Goal: Task Accomplishment & Management: Complete application form

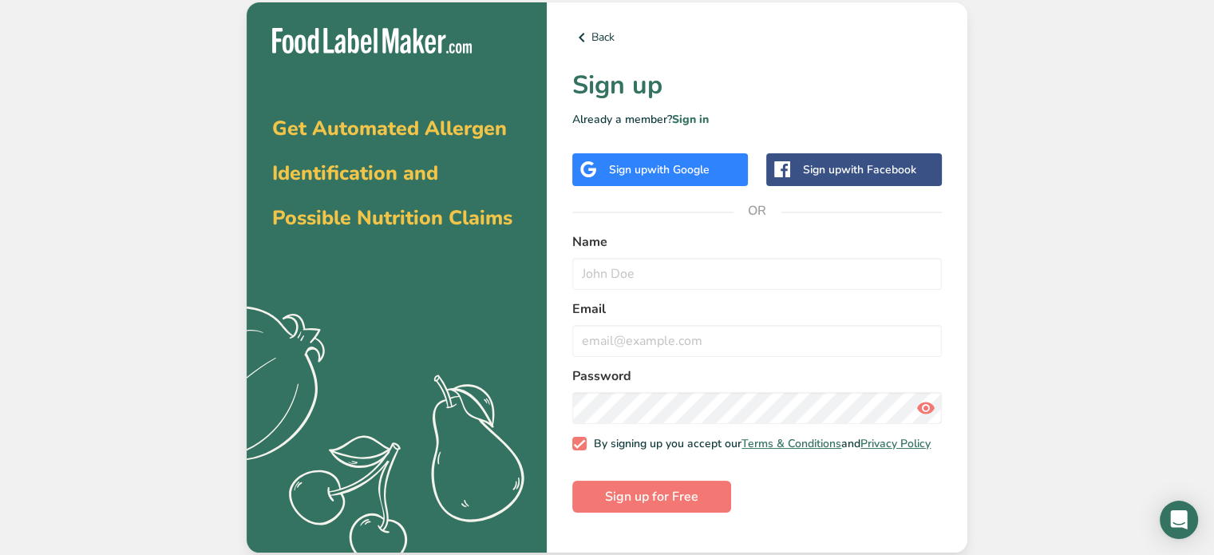
click at [661, 166] on span "with Google" at bounding box center [678, 169] width 62 height 15
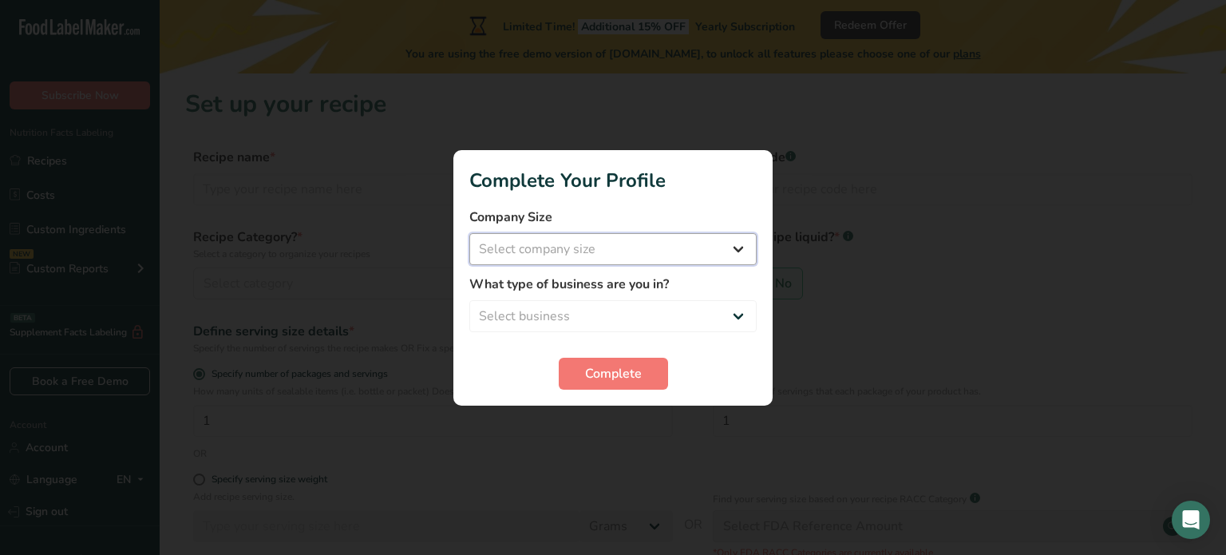
click at [626, 247] on select "Select company size Fewer than 10 Employees 10 to 50 Employees 51 to 500 Employ…" at bounding box center [612, 249] width 287 height 32
select select "1"
click at [469, 233] on select "Select company size Fewer than 10 Employees 10 to 50 Employees 51 to 500 Employ…" at bounding box center [612, 249] width 287 height 32
click at [574, 307] on select "Select business Packaged Food Manufacturer Restaurant & Cafe Bakery Meal Plans …" at bounding box center [612, 316] width 287 height 32
select select "2"
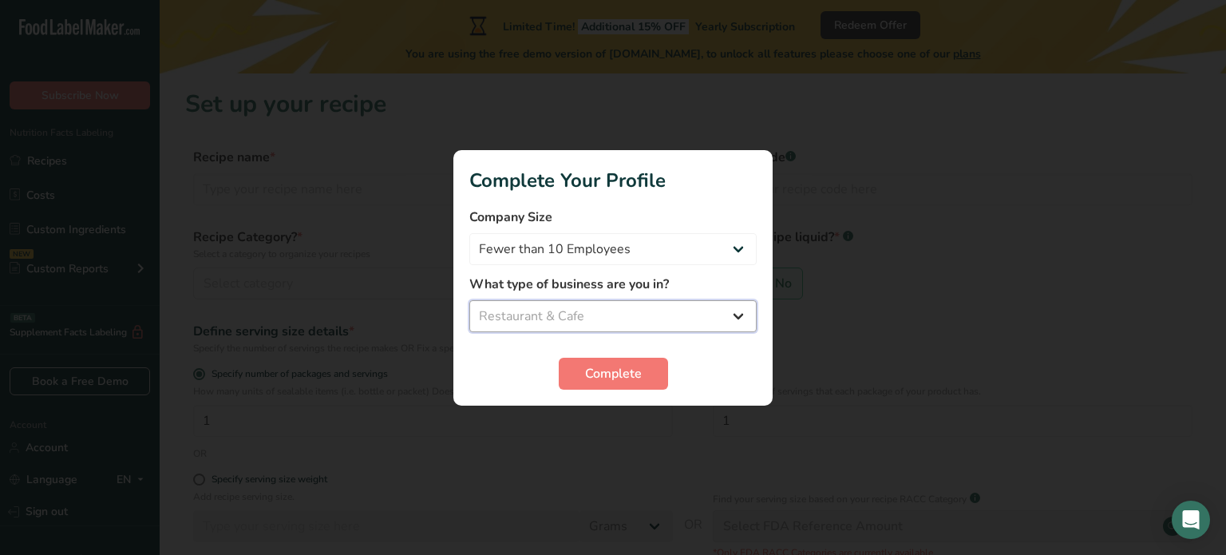
click at [469, 300] on select "Select business Packaged Food Manufacturer Restaurant & Cafe Bakery Meal Plans …" at bounding box center [612, 316] width 287 height 32
click at [597, 364] on span "Complete" at bounding box center [613, 373] width 57 height 19
click at [607, 314] on select "Packaged Food Manufacturer Restaurant & Cafe Bakery Meal Plans & Catering Compa…" at bounding box center [612, 316] width 287 height 32
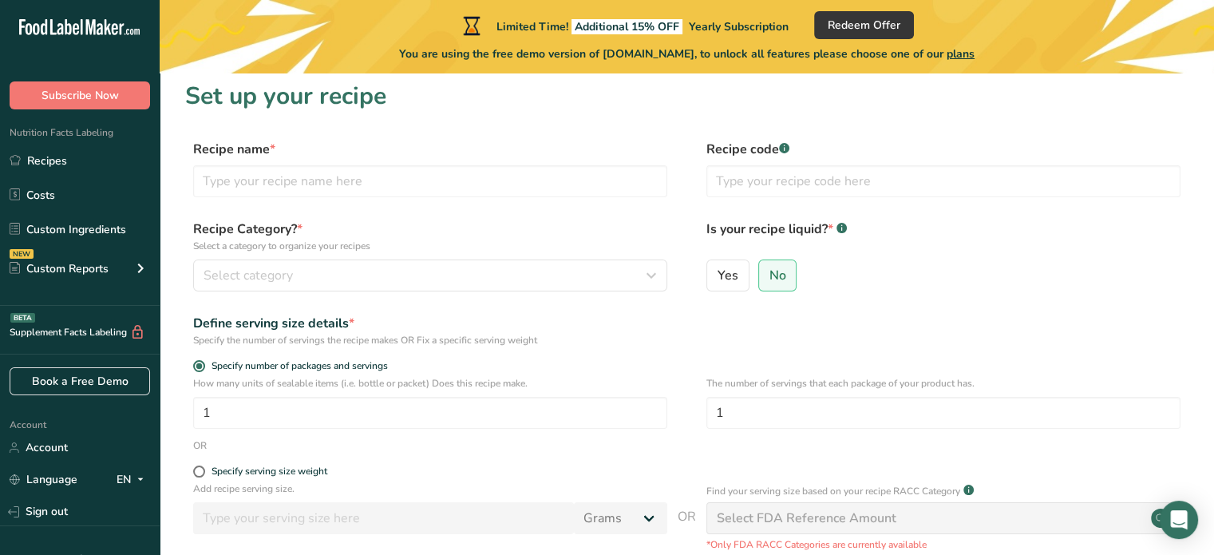
scroll to position [9, 0]
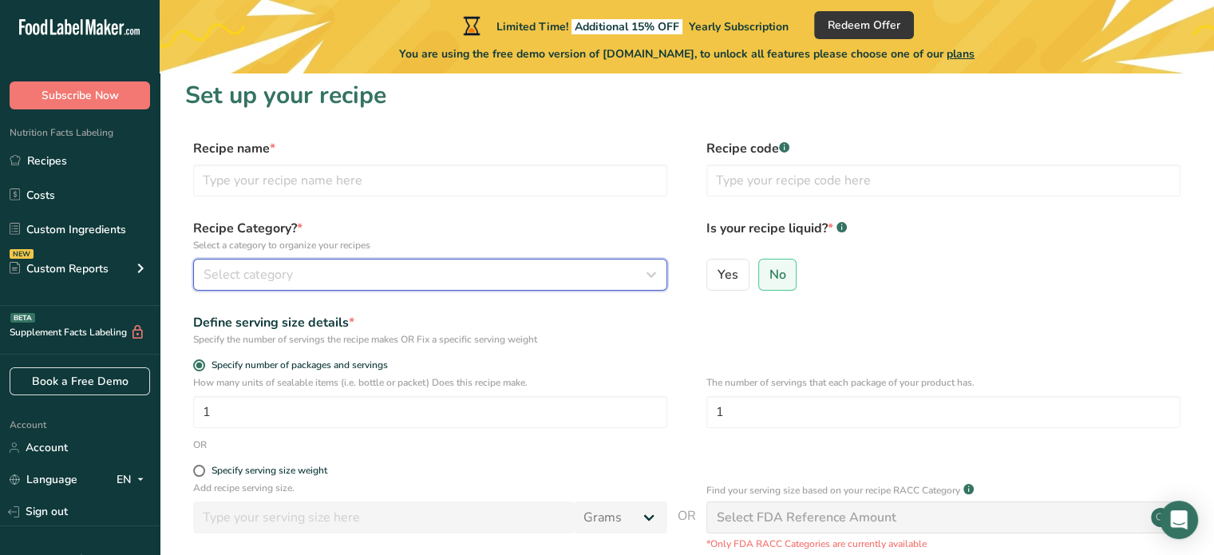
click at [311, 276] on div "Select category" at bounding box center [425, 274] width 444 height 19
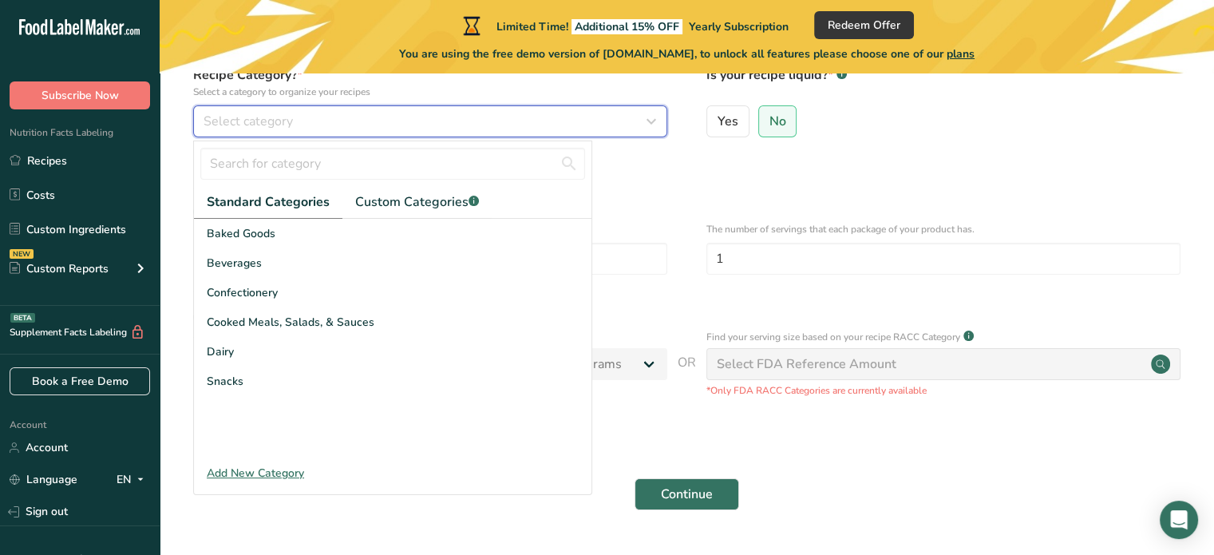
scroll to position [165, 0]
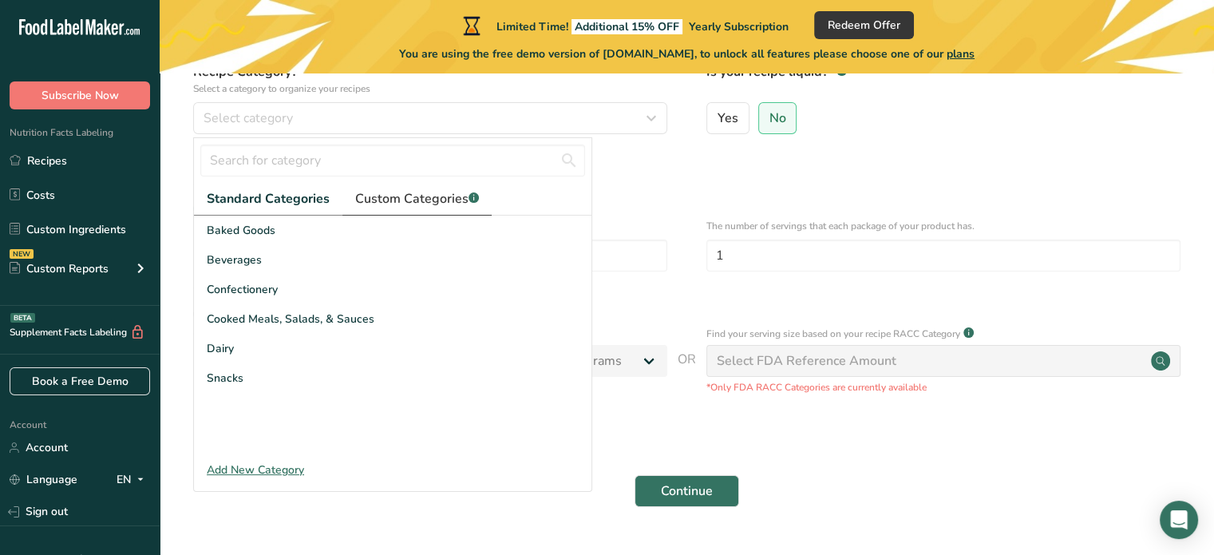
click at [416, 196] on span "Custom Categories .a-a{fill:#347362;}.b-a{fill:#fff;}" at bounding box center [417, 198] width 124 height 19
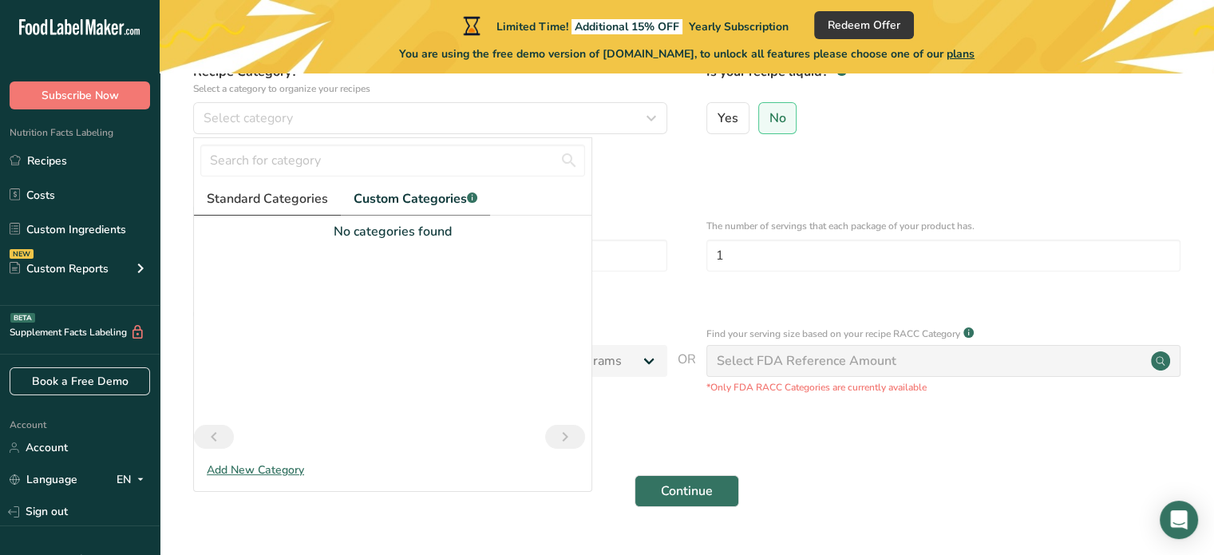
click at [297, 205] on span "Standard Categories" at bounding box center [267, 198] width 121 height 19
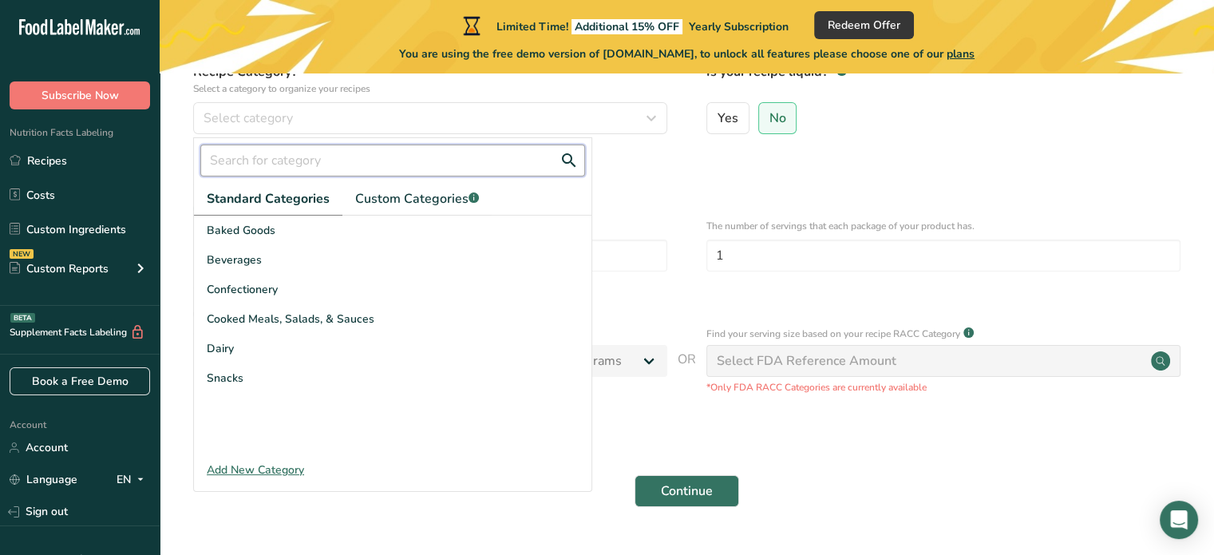
click at [348, 165] on input "text" at bounding box center [392, 160] width 385 height 32
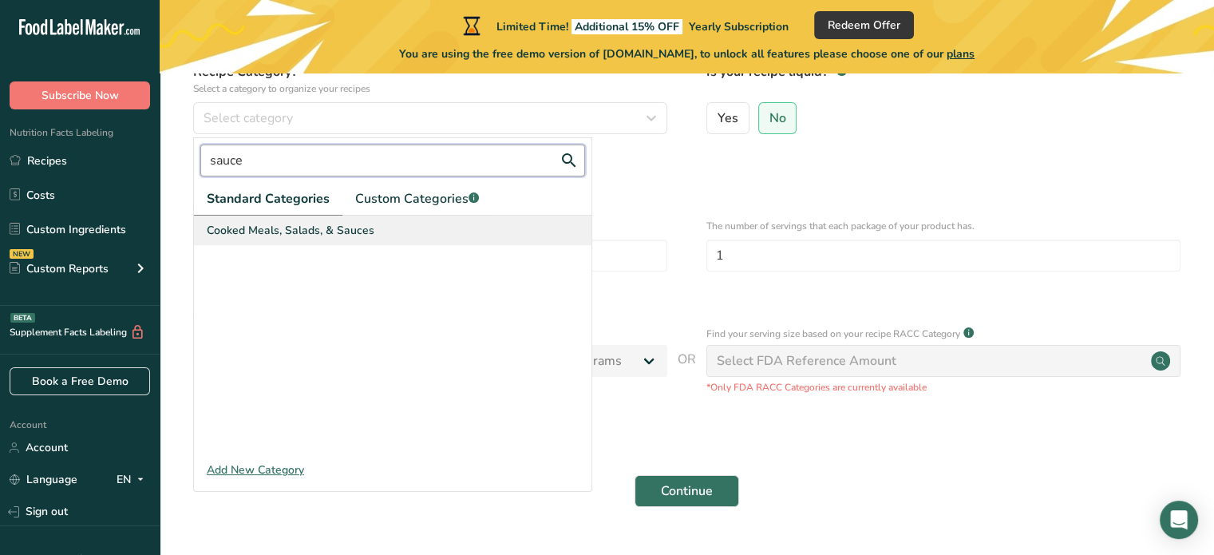
type input "sauce"
click at [433, 218] on div "Cooked Meals, Salads, & Sauces" at bounding box center [392, 230] width 397 height 30
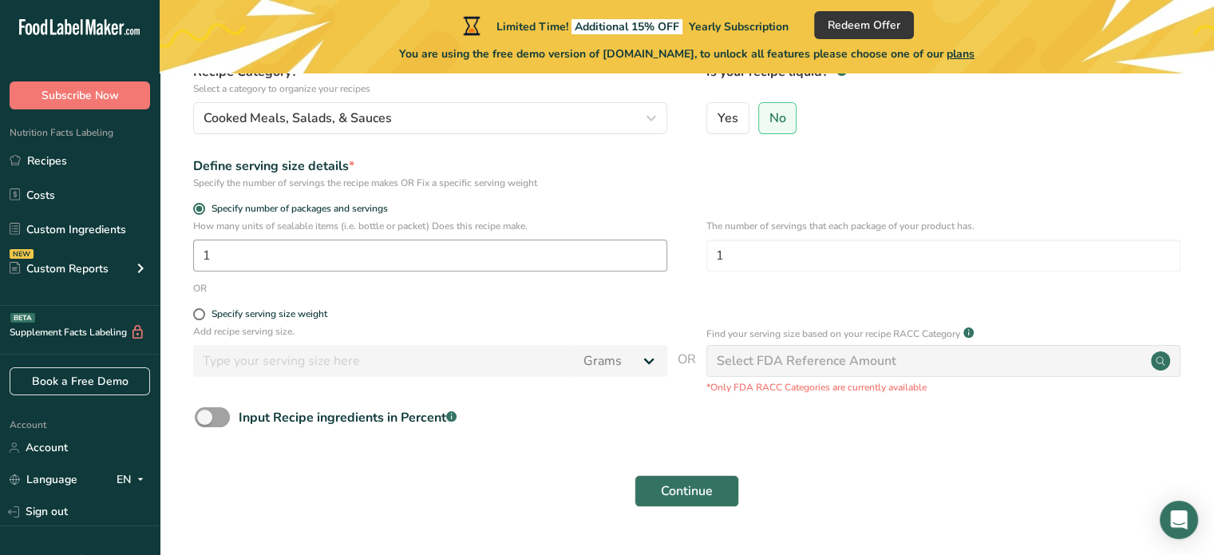
scroll to position [203, 0]
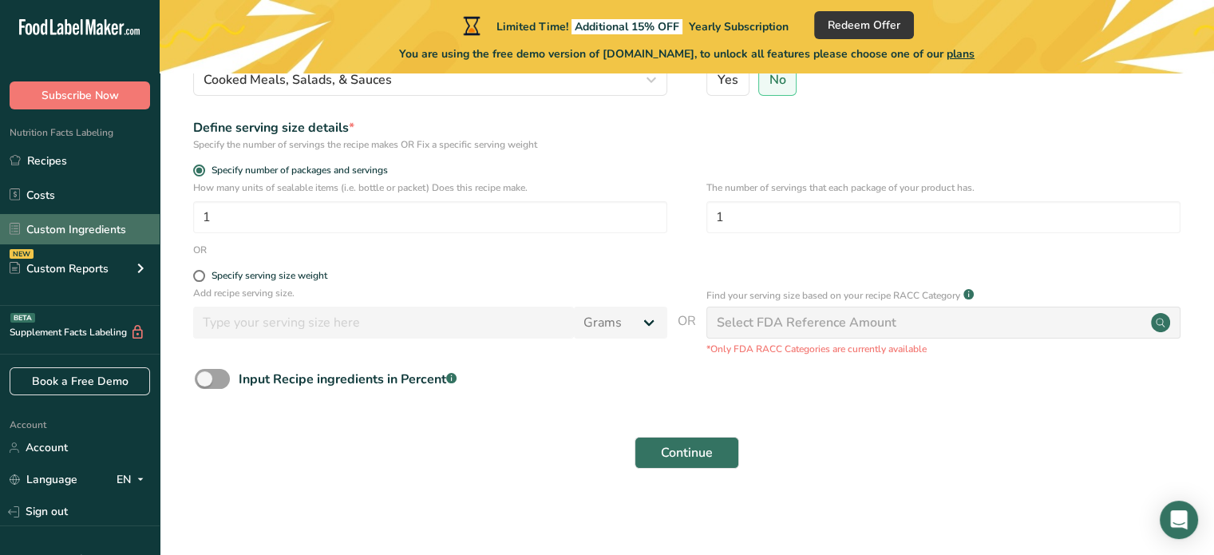
click at [98, 219] on link "Custom Ingredients" at bounding box center [80, 229] width 160 height 30
